Goal: Information Seeking & Learning: Learn about a topic

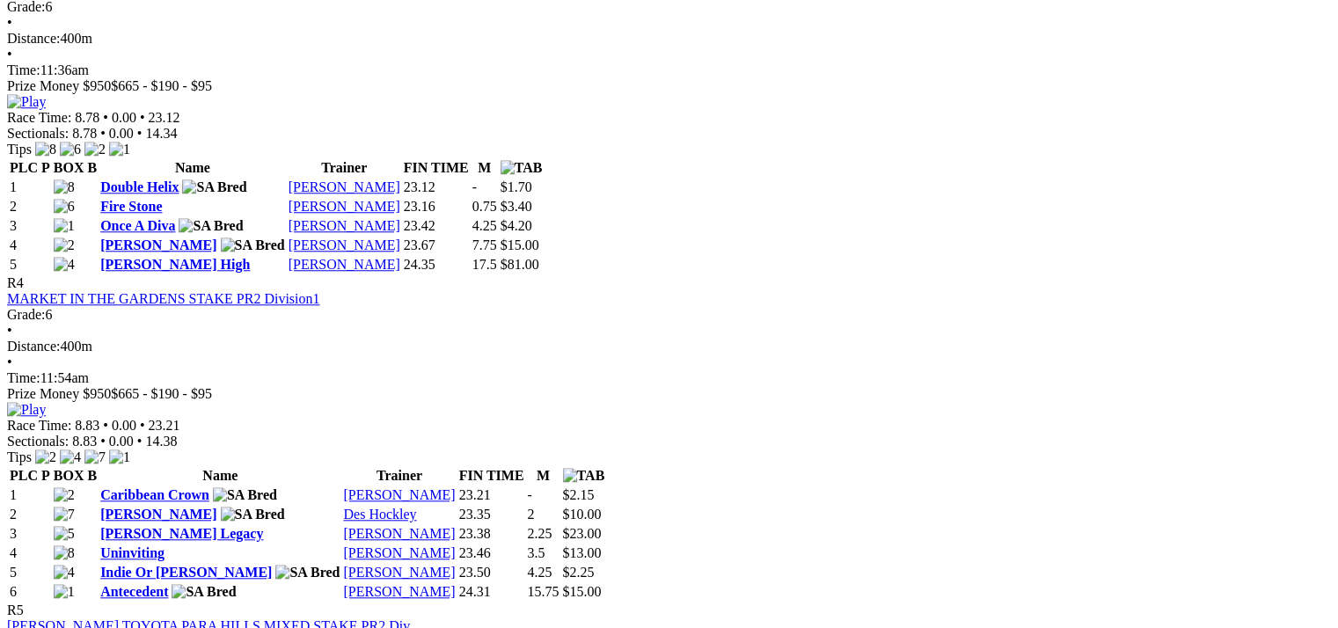
scroll to position [1496, 0]
